Goal: Book appointment/travel/reservation

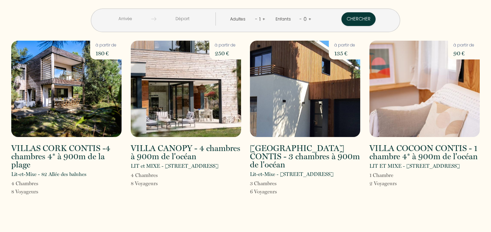
click at [151, 20] on input "text" at bounding box center [125, 18] width 52 height 13
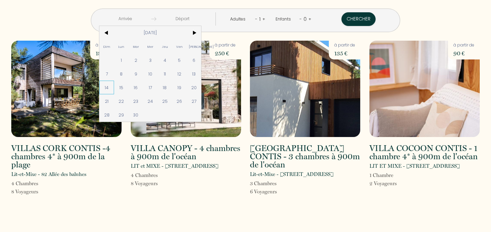
click at [114, 90] on span "14" at bounding box center [106, 88] width 15 height 14
type input "[DATE]"
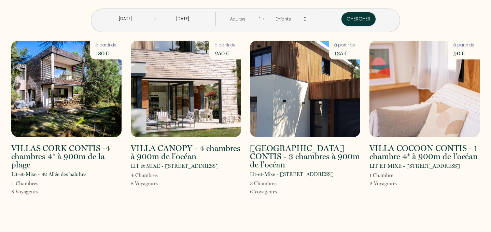
click at [151, 16] on input "[DATE]" at bounding box center [125, 18] width 52 height 13
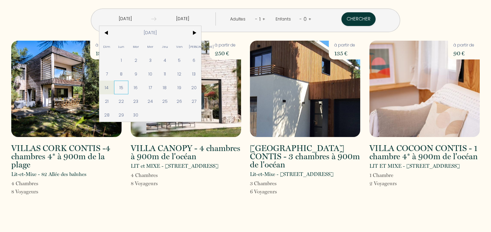
click at [129, 88] on span "15" at bounding box center [121, 88] width 15 height 14
type input "[DATE]"
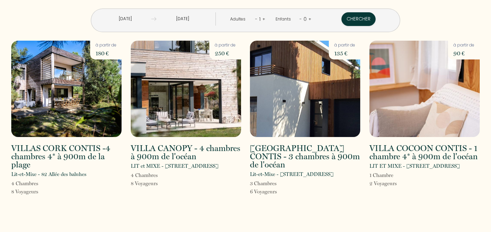
click at [188, 19] on input "[DATE]" at bounding box center [182, 18] width 52 height 13
click at [342, 17] on button "Chercher" at bounding box center [359, 19] width 34 height 14
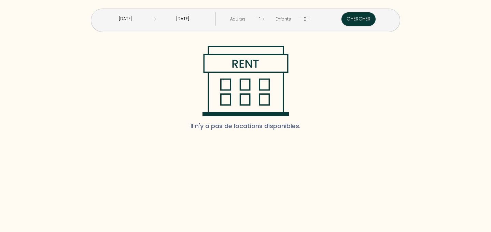
click at [180, 18] on input "[DATE]" at bounding box center [182, 18] width 52 height 13
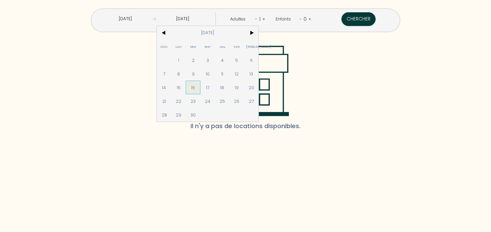
click at [200, 85] on span "16" at bounding box center [193, 88] width 15 height 14
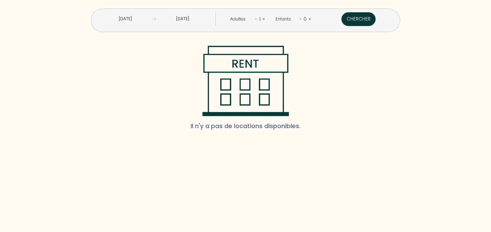
click at [151, 18] on input "[DATE]" at bounding box center [125, 18] width 52 height 13
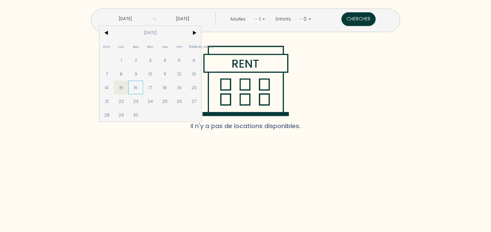
click at [143, 89] on span "16" at bounding box center [135, 88] width 15 height 14
type input "[DATE]"
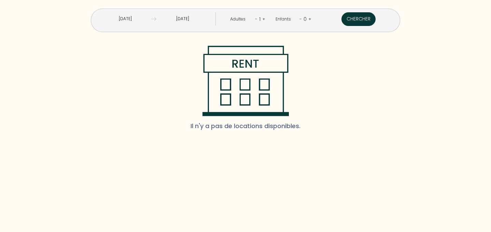
click at [342, 17] on button "Chercher" at bounding box center [359, 19] width 34 height 14
